Goal: Navigation & Orientation: Find specific page/section

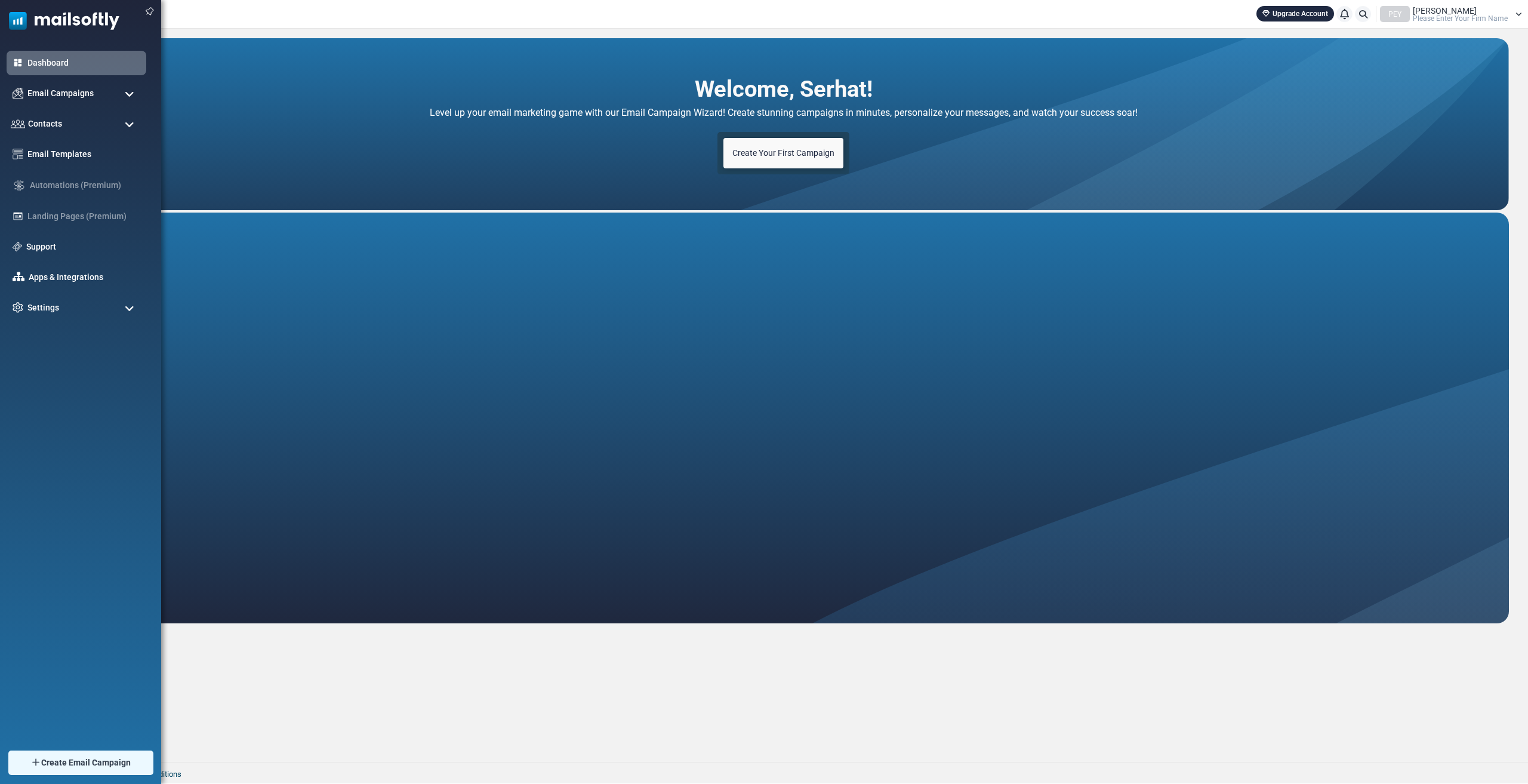
click at [126, 90] on span at bounding box center [129, 94] width 9 height 10
click at [114, 123] on link "Campaigns" at bounding box center [74, 123] width 143 height 11
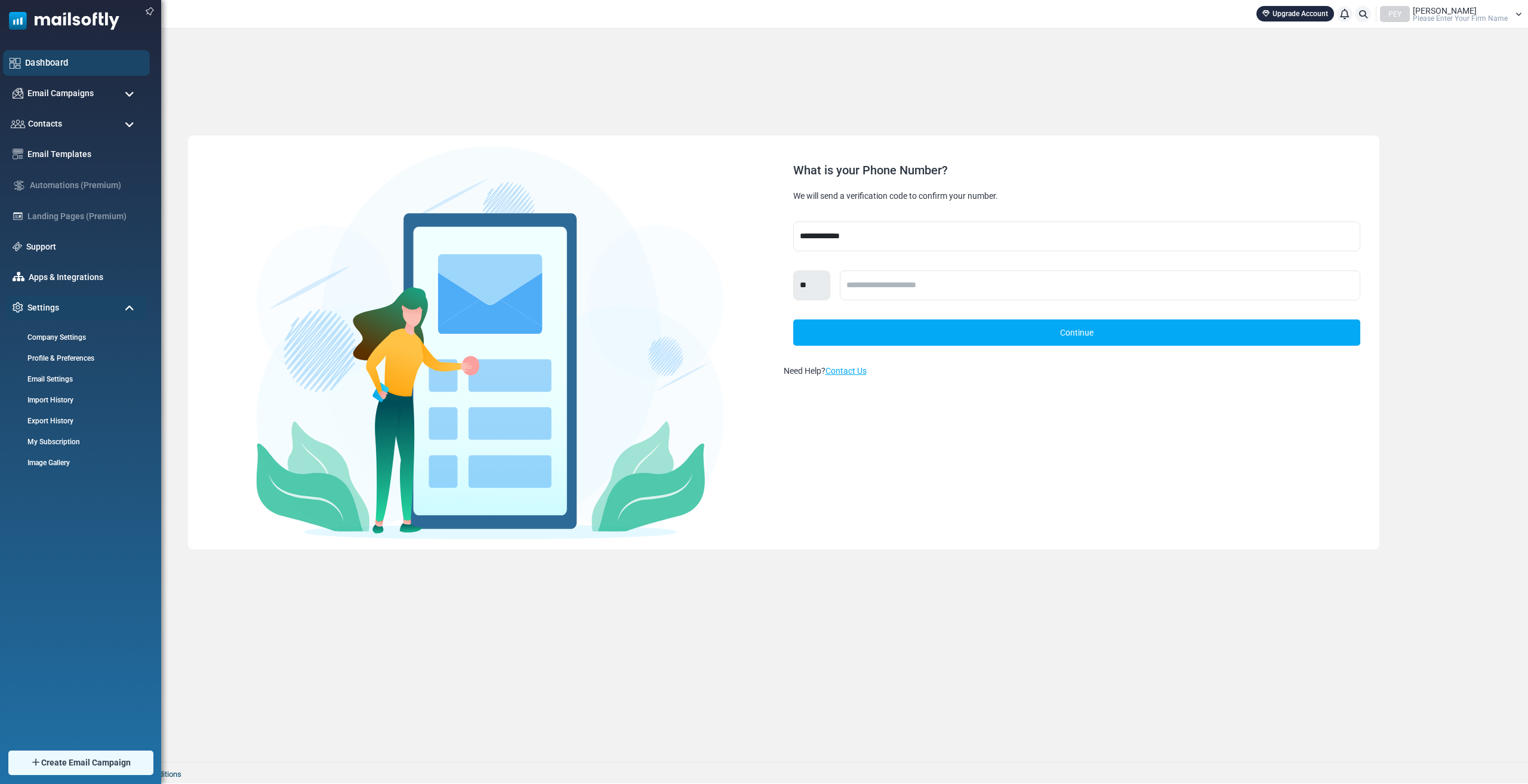
click at [39, 65] on link "Dashboard" at bounding box center [84, 63] width 118 height 13
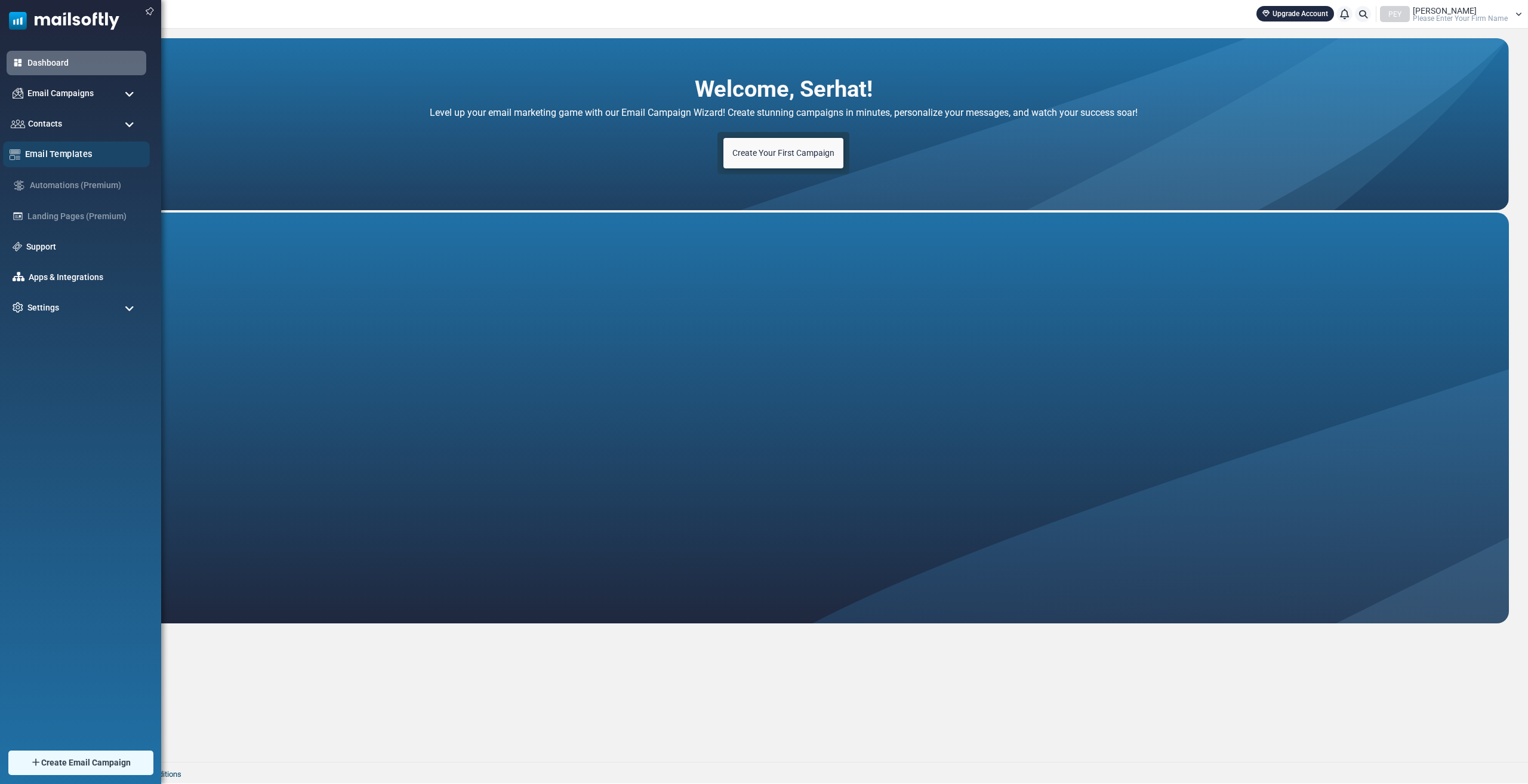
click at [118, 156] on link "Email Templates" at bounding box center [84, 154] width 118 height 13
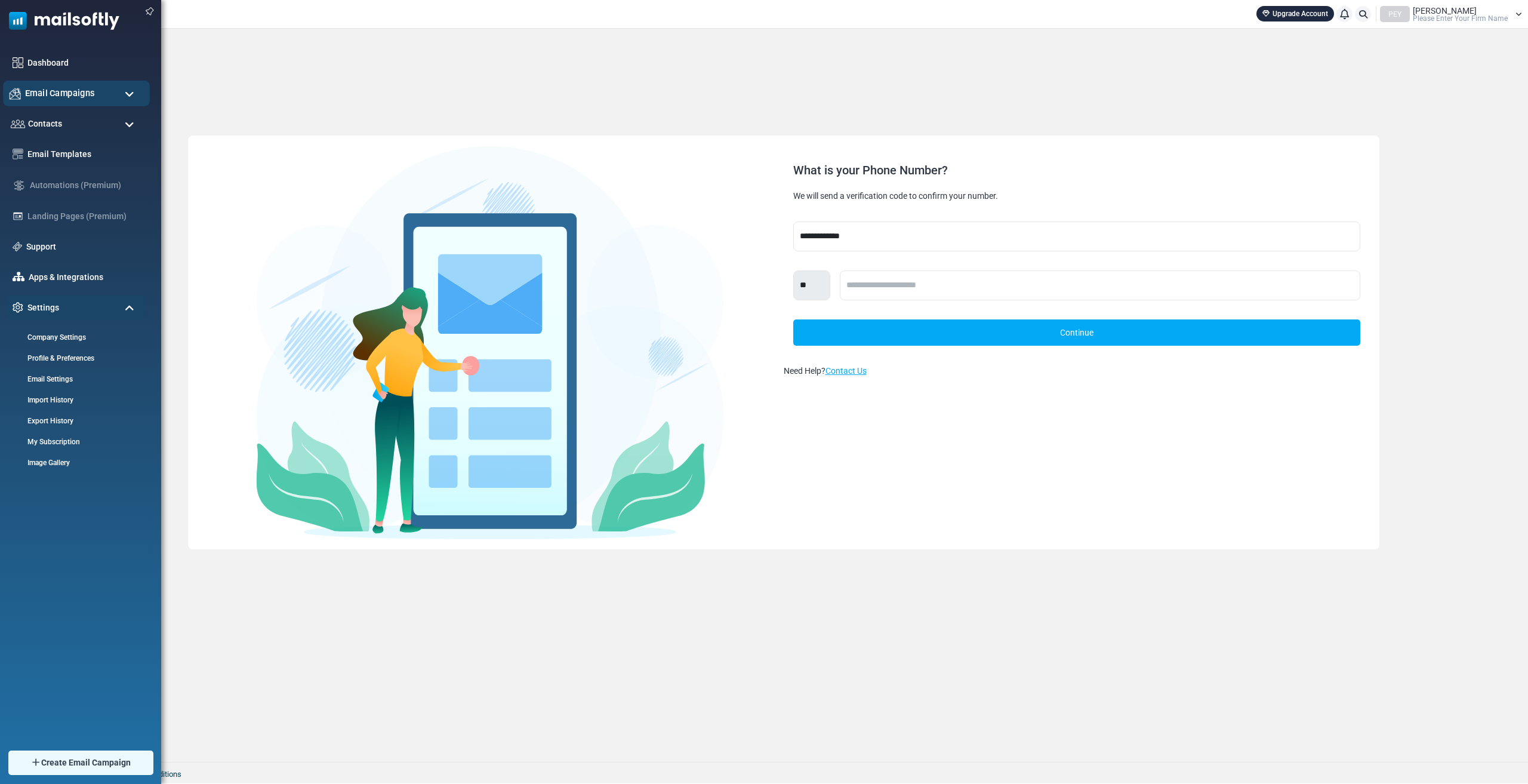
click at [110, 93] on div "Email Campaigns" at bounding box center [76, 93] width 147 height 25
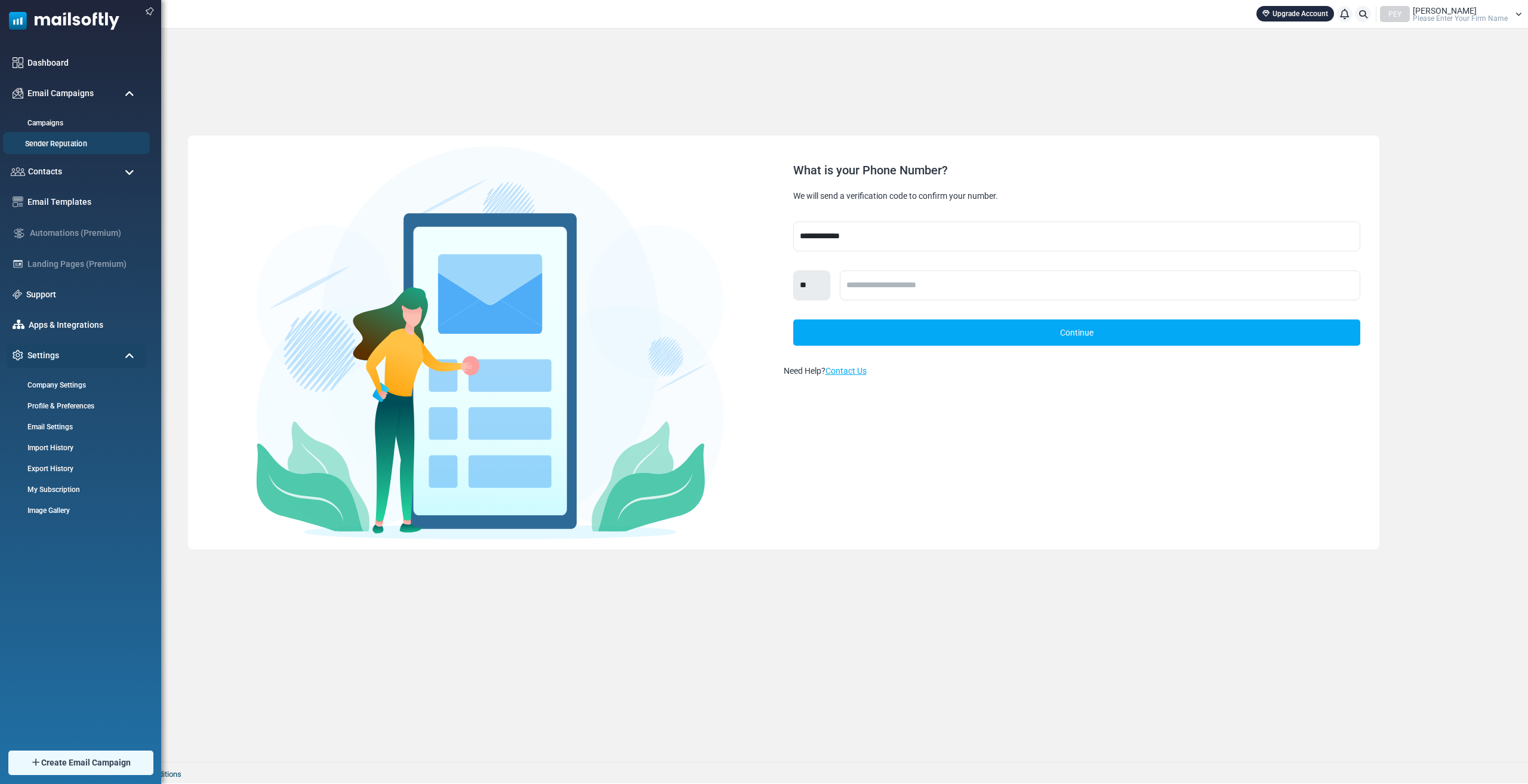
click at [82, 149] on link "Sender Reputation" at bounding box center [74, 144] width 143 height 11
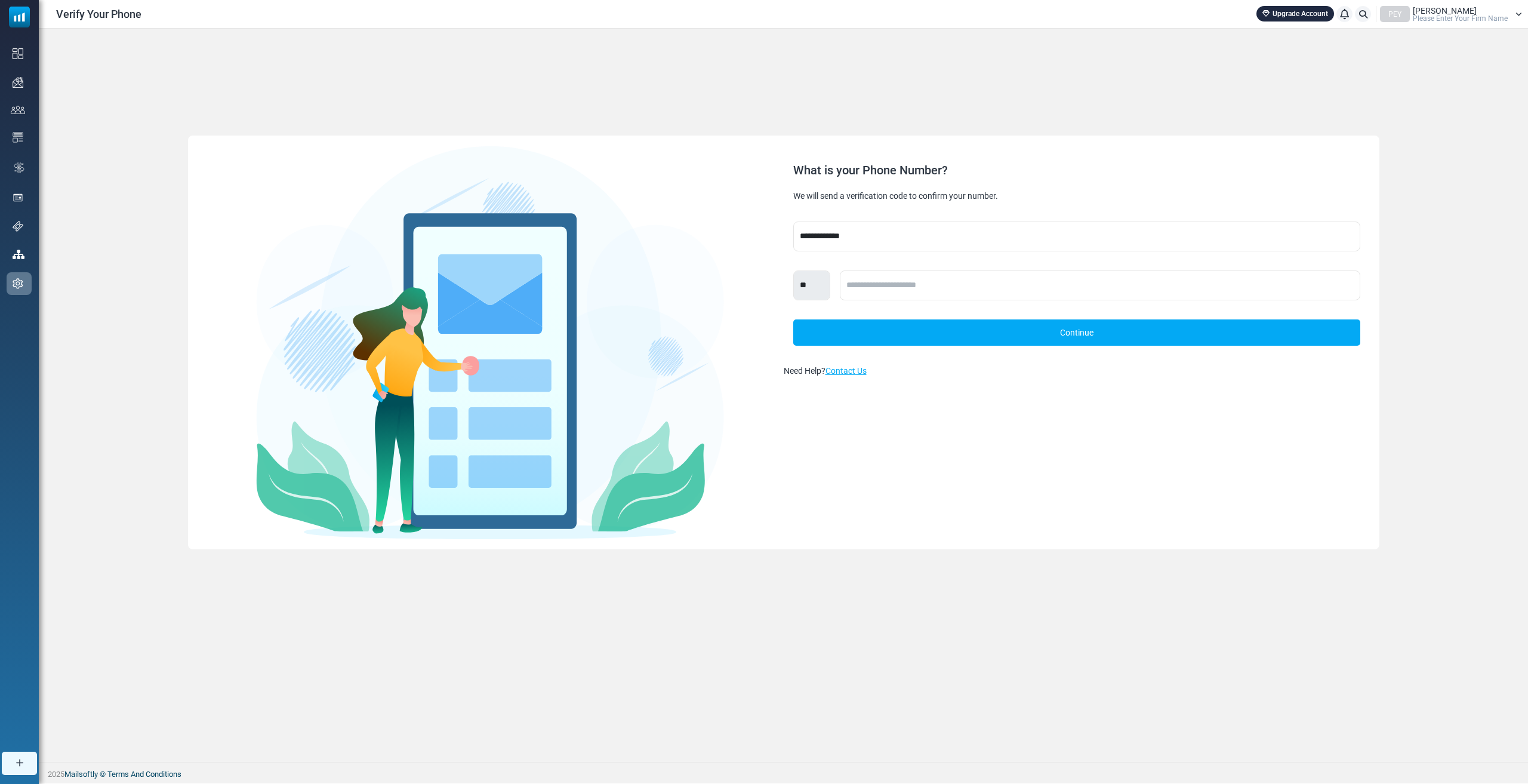
click at [1506, 16] on span "Please Enter Your Firm Name" at bounding box center [1460, 19] width 95 height 7
click at [1422, 118] on link "Sign Out" at bounding box center [1440, 124] width 107 height 22
